Goal: Transaction & Acquisition: Purchase product/service

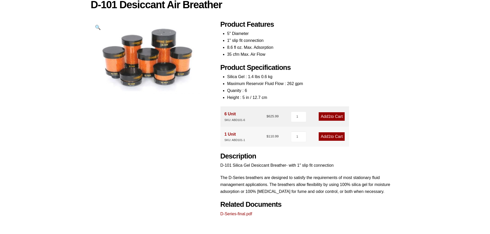
scroll to position [86, 0]
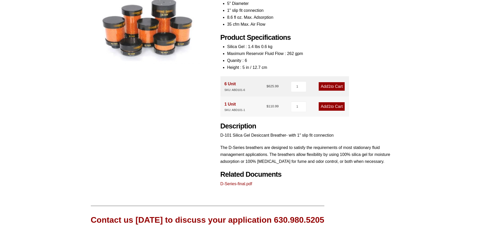
click at [334, 108] on link "Add 1 to Cart" at bounding box center [331, 106] width 26 height 8
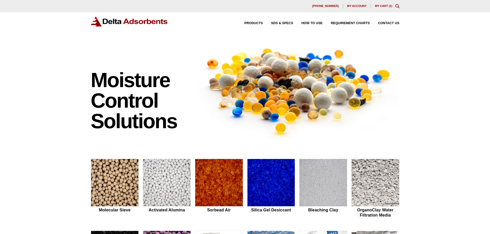
click at [378, 5] on link "My Cart ( 1 )" at bounding box center [383, 5] width 17 height 3
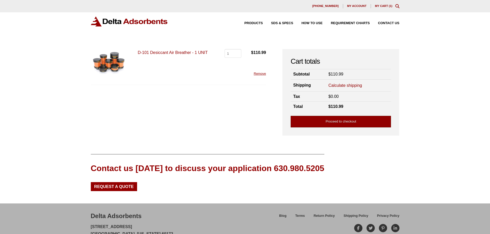
click at [371, 122] on link "Proceed to checkout" at bounding box center [340, 122] width 100 height 12
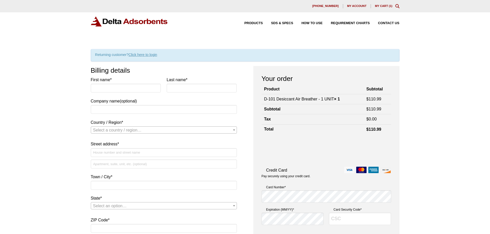
drag, startPoint x: 141, startPoint y: 54, endPoint x: 139, endPoint y: 80, distance: 25.5
click at [141, 54] on link "Click here to login" at bounding box center [143, 55] width 29 height 4
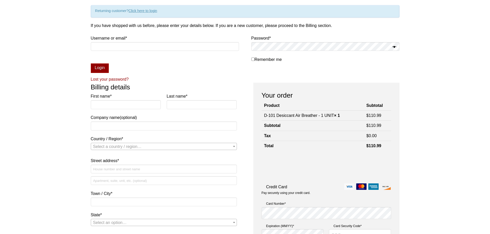
scroll to position [53, 0]
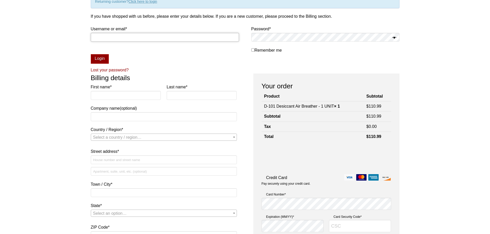
click at [131, 35] on input "Username or email * Required" at bounding box center [165, 37] width 148 height 9
type input "[PERSON_NAME][EMAIL_ADDRESS][PERSON_NAME][DOMAIN_NAME]"
click at [96, 65] on form "If you have shopped with us before, please enter your details below. If you are…" at bounding box center [245, 43] width 308 height 60
click at [96, 62] on button "Login" at bounding box center [100, 59] width 18 height 10
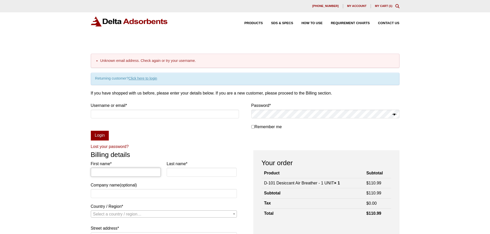
click at [124, 174] on input "First name *" at bounding box center [126, 172] width 70 height 9
type input "[PERSON_NAME]"
type input "RavenFlo, LLC."
select select "US"
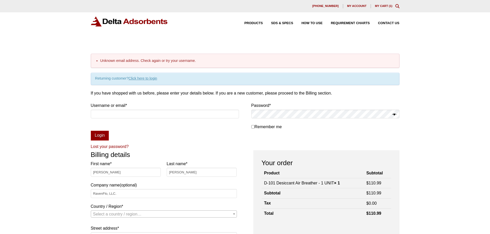
type input "[STREET_ADDRESS]"
type input "Sulphur"
type input "70663"
type input "3372408718"
type input "[PERSON_NAME][EMAIL_ADDRESS][PERSON_NAME][DOMAIN_NAME]"
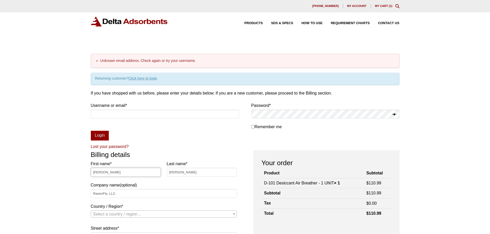
select select "US"
select select "LA"
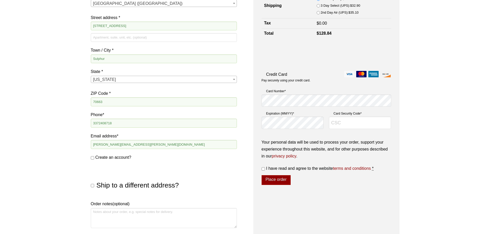
scroll to position [216, 0]
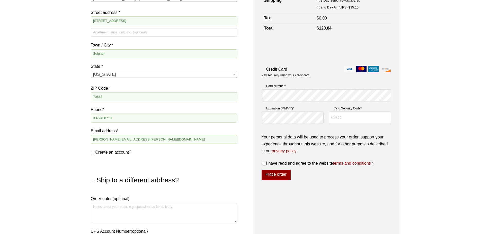
drag, startPoint x: 91, startPoint y: 152, endPoint x: 93, endPoint y: 158, distance: 6.0
click at [92, 152] on input "Create an account?" at bounding box center [92, 152] width 3 height 3
checkbox input "true"
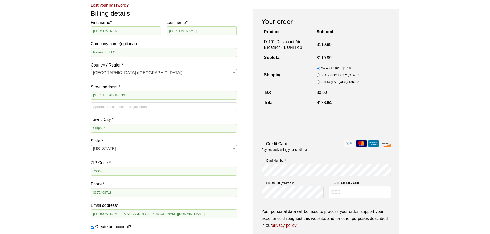
scroll to position [173, 0]
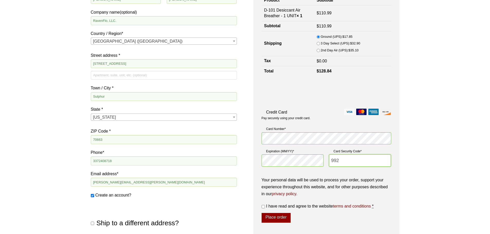
type input "992"
click at [263, 206] on input "I have read and agree to the website terms and conditions *" at bounding box center [262, 206] width 3 height 3
checkbox input "true"
click at [277, 218] on button "Place order" at bounding box center [275, 218] width 29 height 10
